Goal: Task Accomplishment & Management: Manage account settings

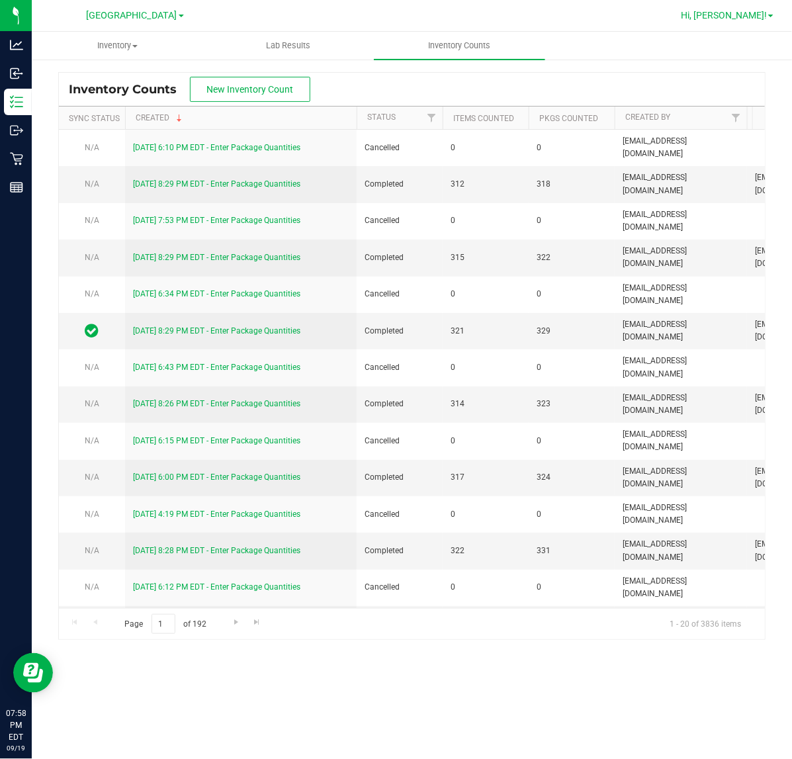
click at [746, 15] on span "Hi, [PERSON_NAME]!" at bounding box center [724, 15] width 86 height 11
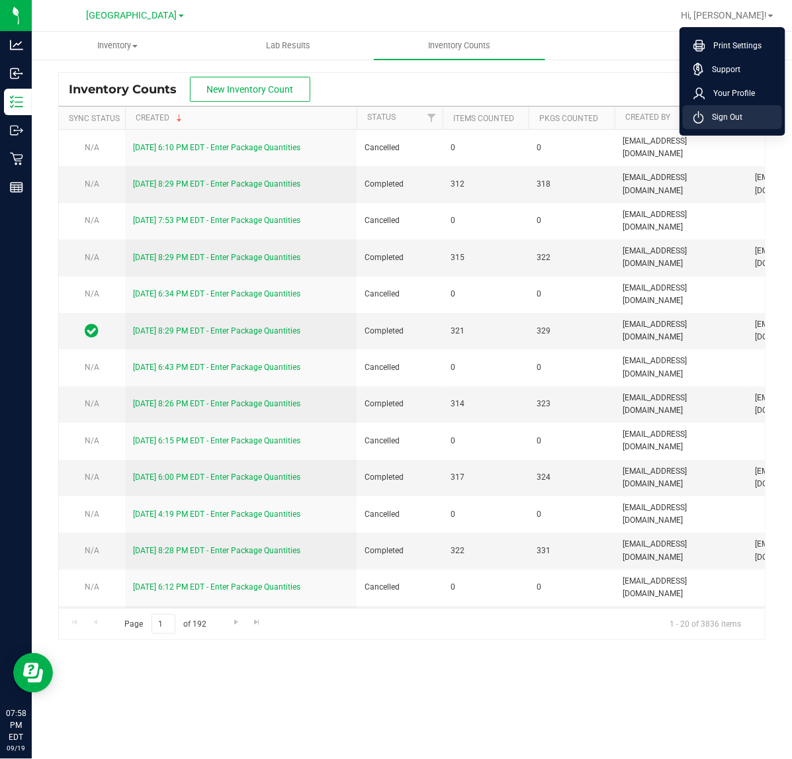
click at [731, 108] on li "Sign Out" at bounding box center [732, 117] width 99 height 24
